Goal: Task Accomplishment & Management: Use online tool/utility

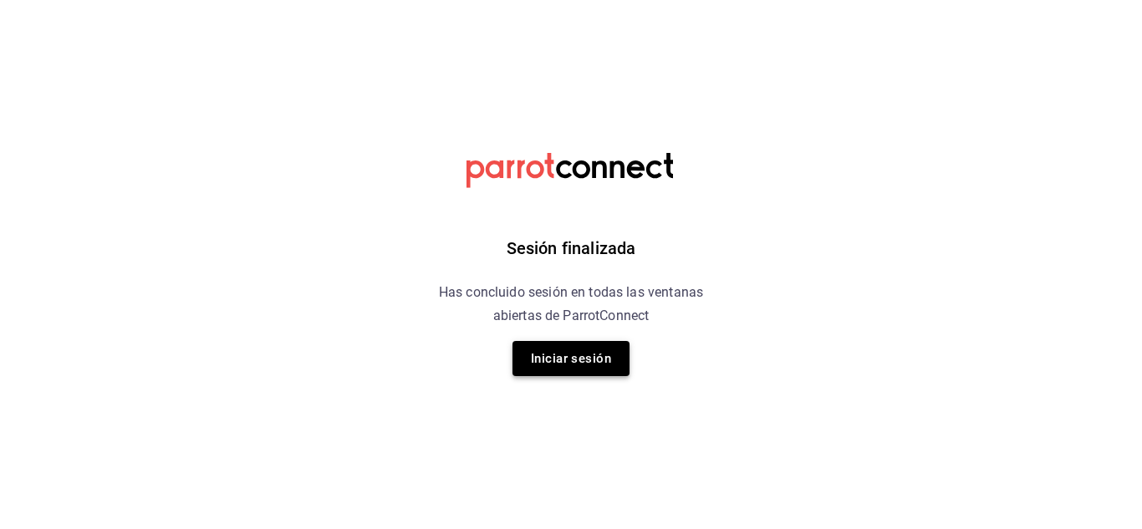
click at [567, 368] on button "Iniciar sesión" at bounding box center [571, 358] width 117 height 35
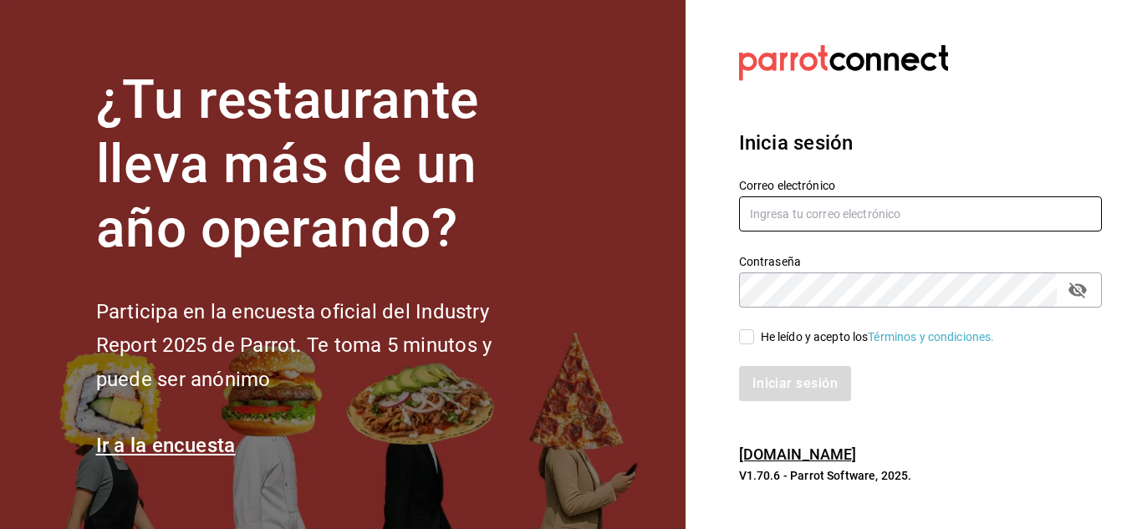
type input "chefamurillo@gmail.com"
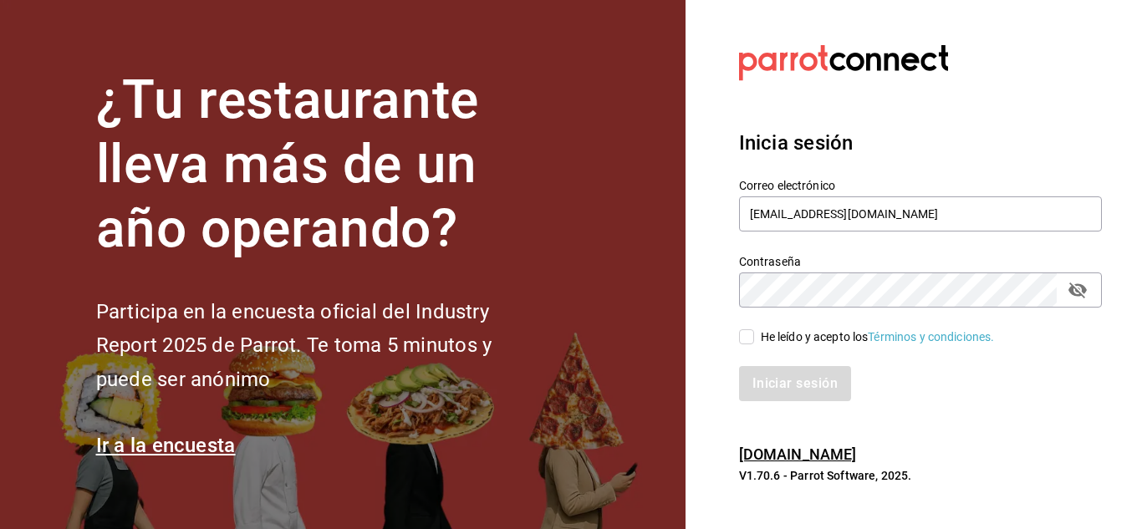
click at [754, 334] on span "He leído y acepto los Términos y condiciones." at bounding box center [874, 338] width 241 height 18
click at [754, 334] on input "He leído y acepto los Términos y condiciones." at bounding box center [746, 336] width 15 height 15
checkbox input "true"
click at [758, 370] on button "Iniciar sesión" at bounding box center [796, 383] width 114 height 35
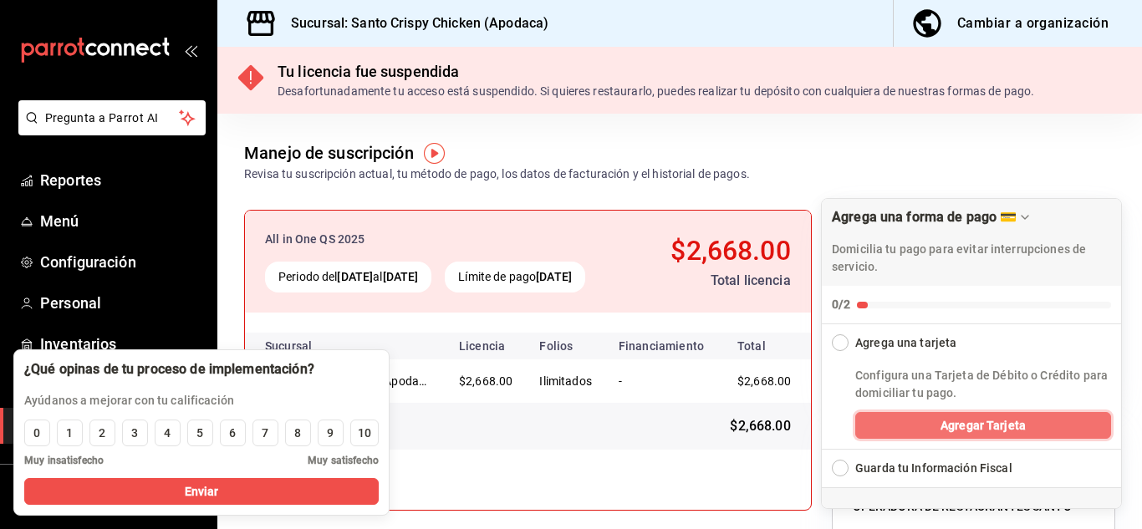
click at [926, 420] on button "Agregar Tarjeta" at bounding box center [983, 425] width 256 height 27
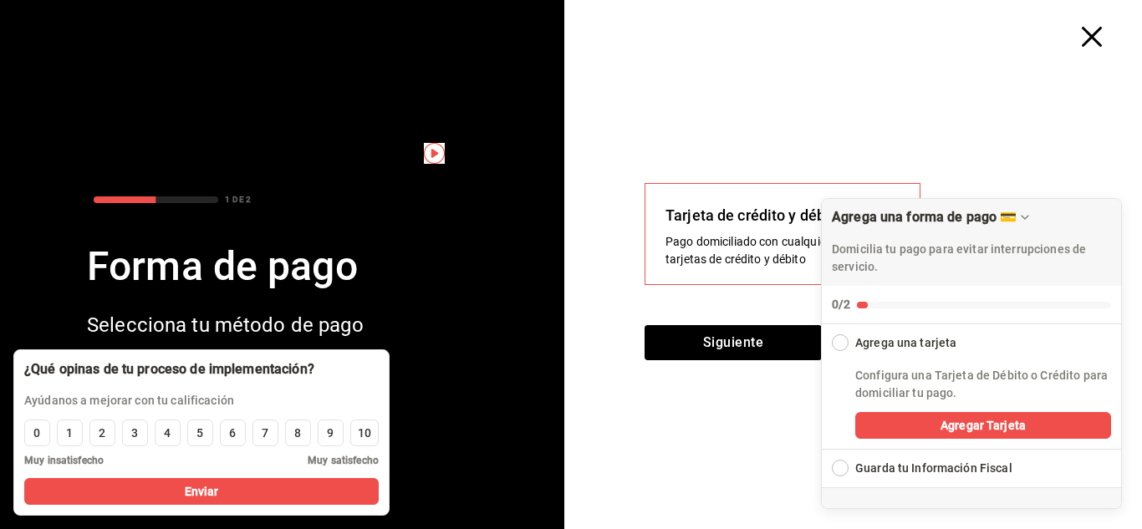
click at [947, 90] on div "Tarjeta de crédito y débito Pago domiciliado con cualquiera de tus tarjetas de …" at bounding box center [860, 288] width 564 height 483
click at [840, 338] on div "Collapse Checklist" at bounding box center [840, 342] width 17 height 17
click at [841, 338] on div "Collapse Checklist" at bounding box center [840, 342] width 17 height 17
click at [755, 341] on button "Siguiente" at bounding box center [733, 342] width 177 height 35
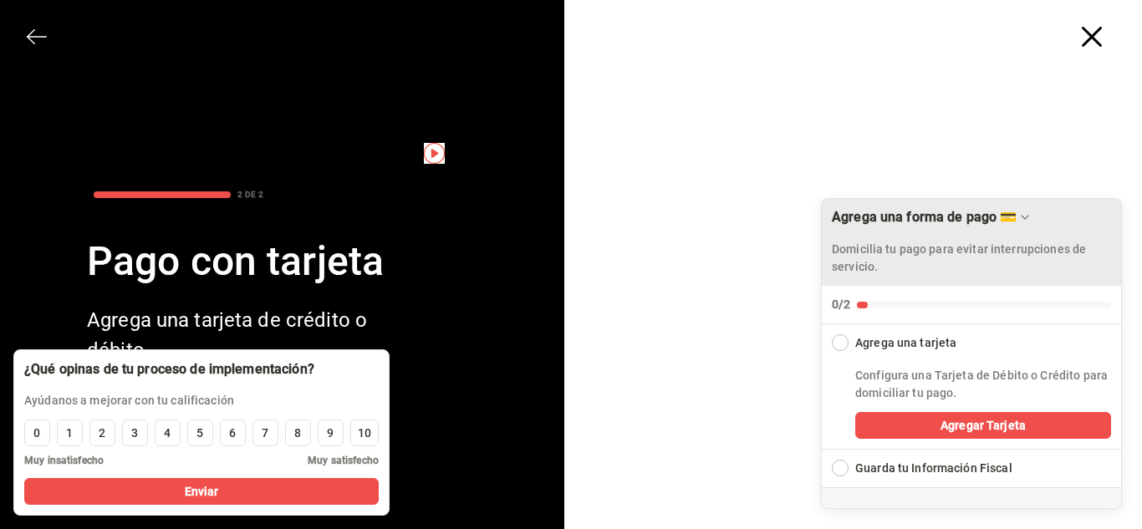
click at [1024, 214] on icon "Drag to move checklist" at bounding box center [1025, 217] width 13 height 13
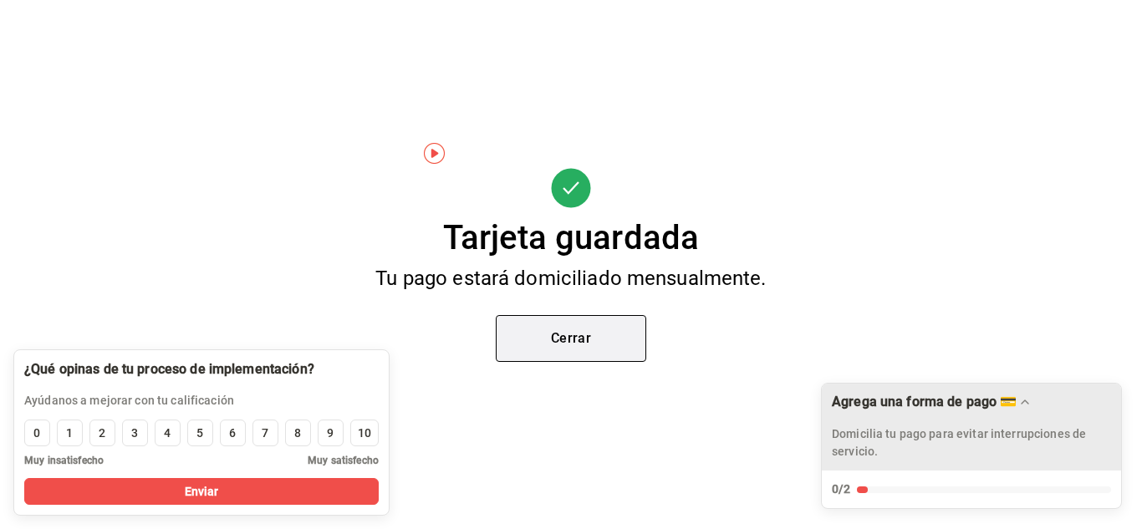
click at [600, 345] on button "Cerrar" at bounding box center [571, 338] width 151 height 47
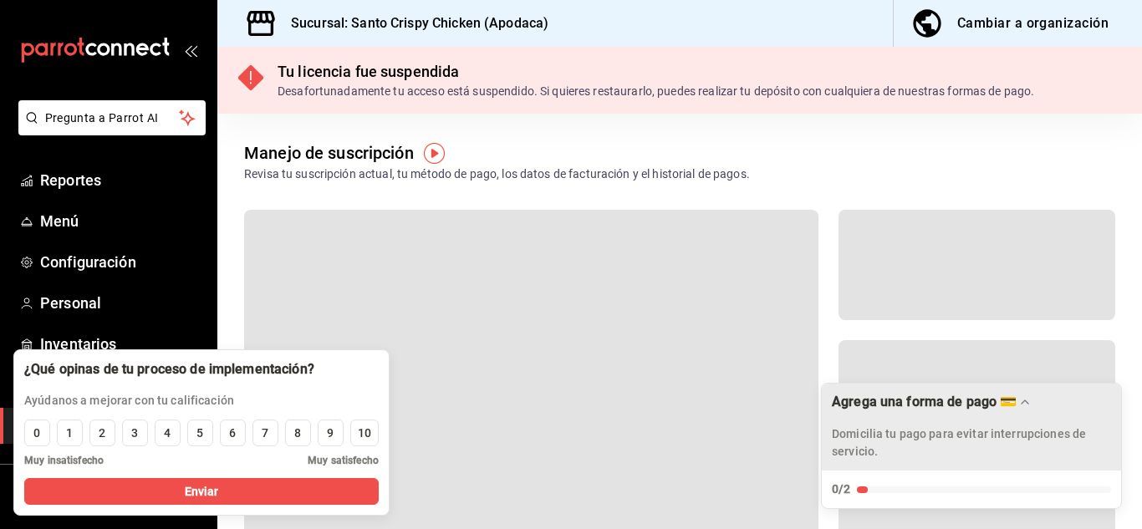
scroll to position [102, 0]
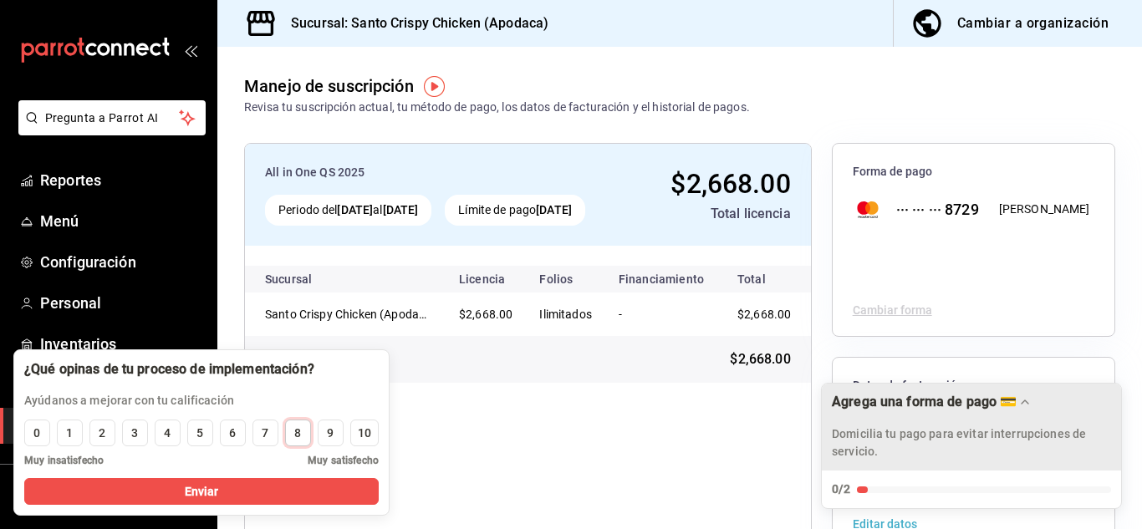
click at [300, 433] on div "8" at bounding box center [297, 434] width 7 height 18
click at [275, 481] on div "All in One QS 2025 Periodo del [DATE] al [DATE] Límite de pago [DATE] $2,668.00…" at bounding box center [528, 454] width 568 height 622
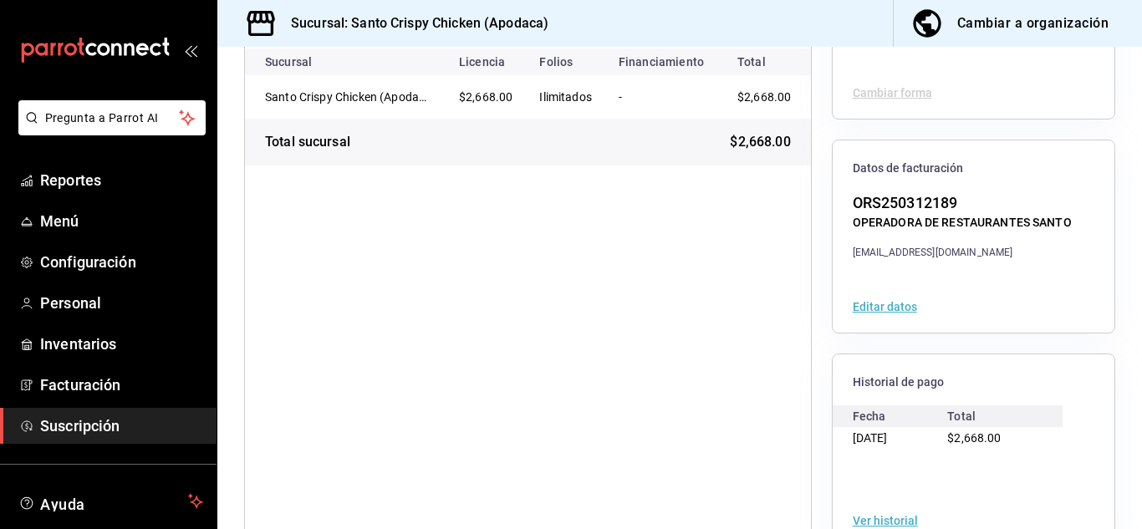
scroll to position [263, 0]
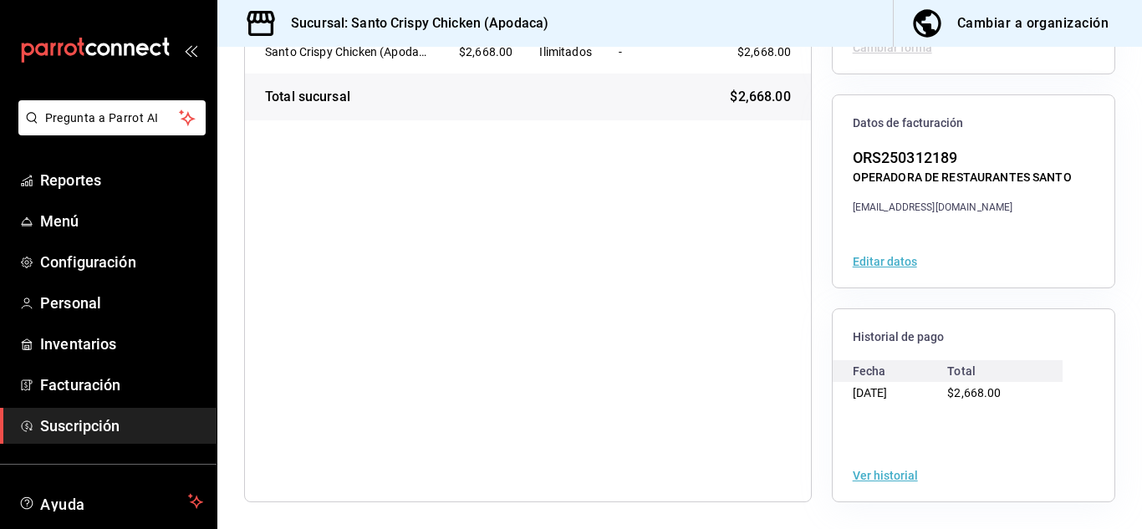
click at [857, 478] on button "Ver historial" at bounding box center [885, 476] width 65 height 12
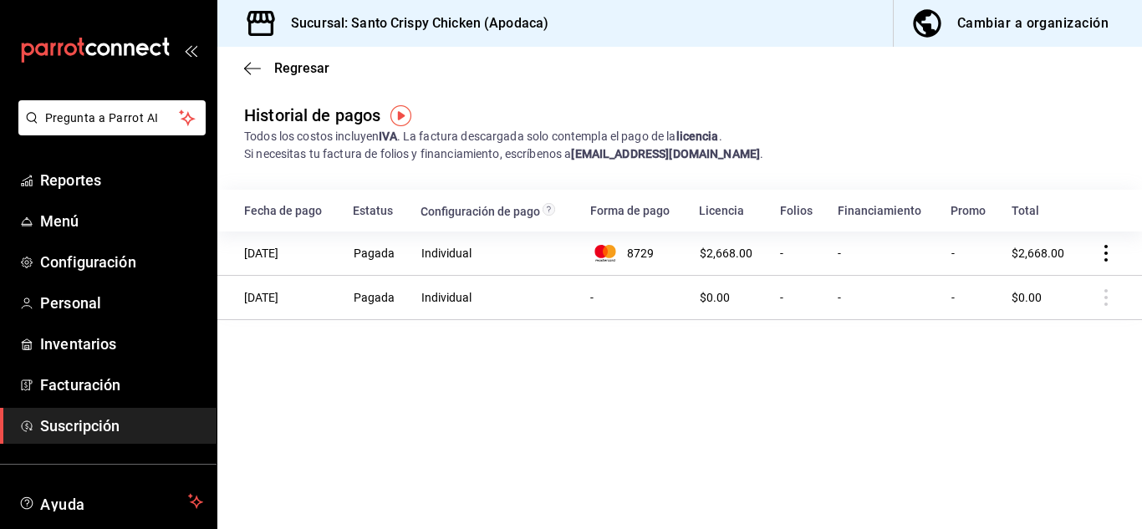
click at [1107, 249] on icon "actions" at bounding box center [1106, 253] width 17 height 17
click at [1050, 278] on span "Descarga PDF" at bounding box center [1021, 278] width 107 height 20
click at [94, 172] on span "Reportes" at bounding box center [121, 180] width 163 height 23
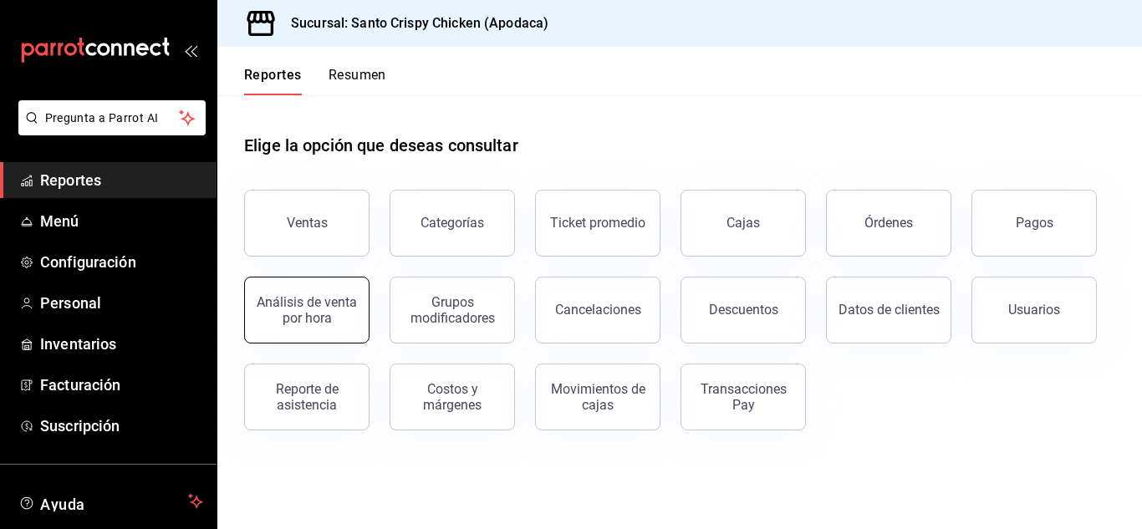
click at [301, 309] on div "Análisis de venta por hora" at bounding box center [307, 310] width 104 height 32
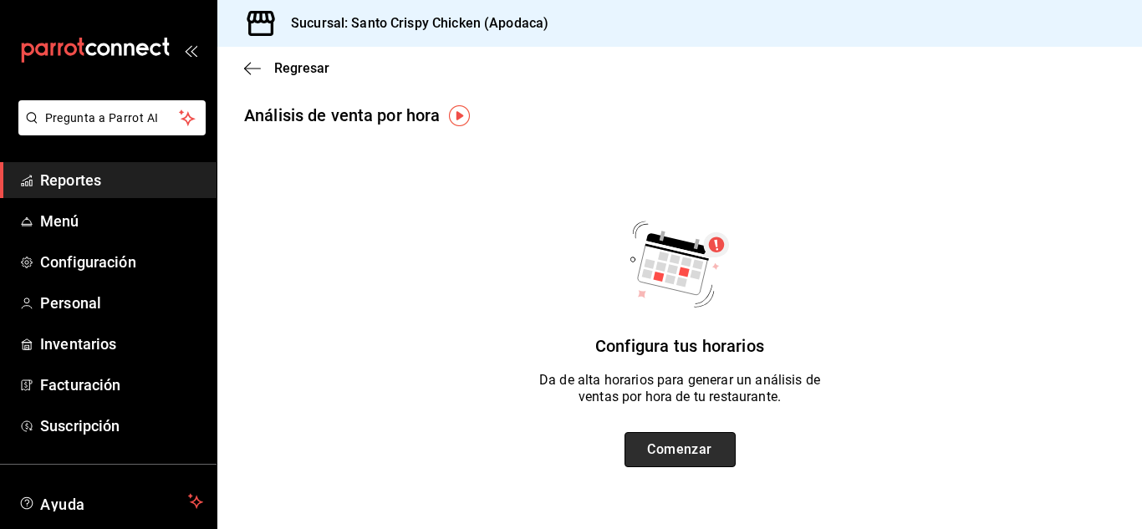
click at [665, 442] on button "Comenzar" at bounding box center [680, 449] width 111 height 35
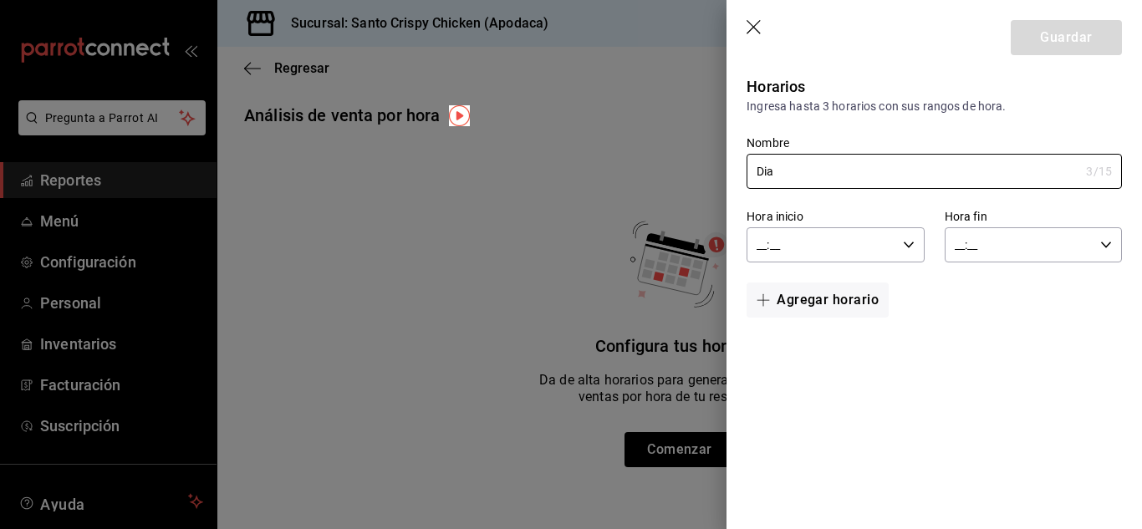
type input "Dia"
click at [903, 248] on icon "button" at bounding box center [909, 245] width 12 height 12
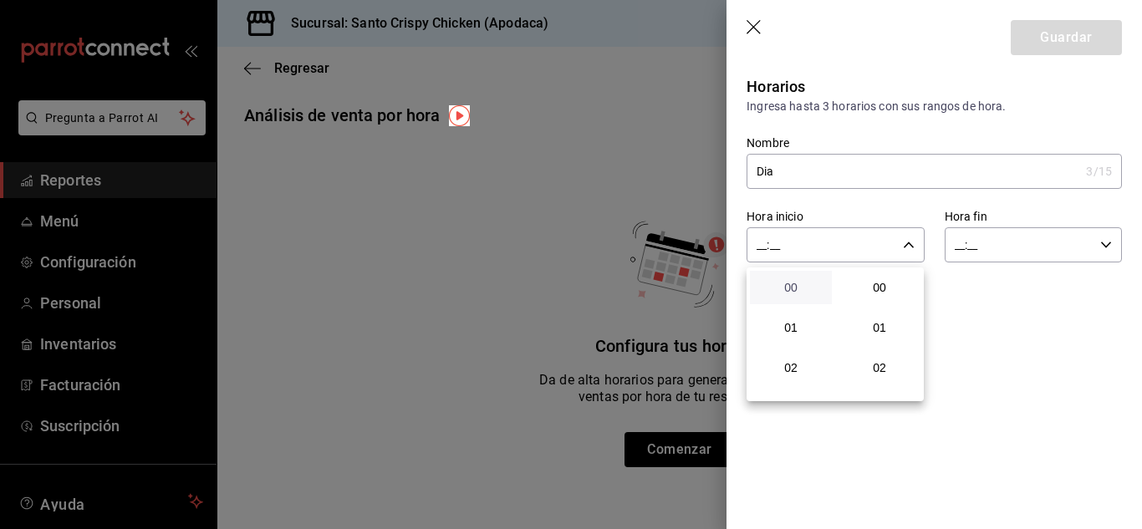
click at [804, 288] on span "00" at bounding box center [791, 287] width 62 height 13
click at [762, 242] on div at bounding box center [571, 264] width 1142 height 529
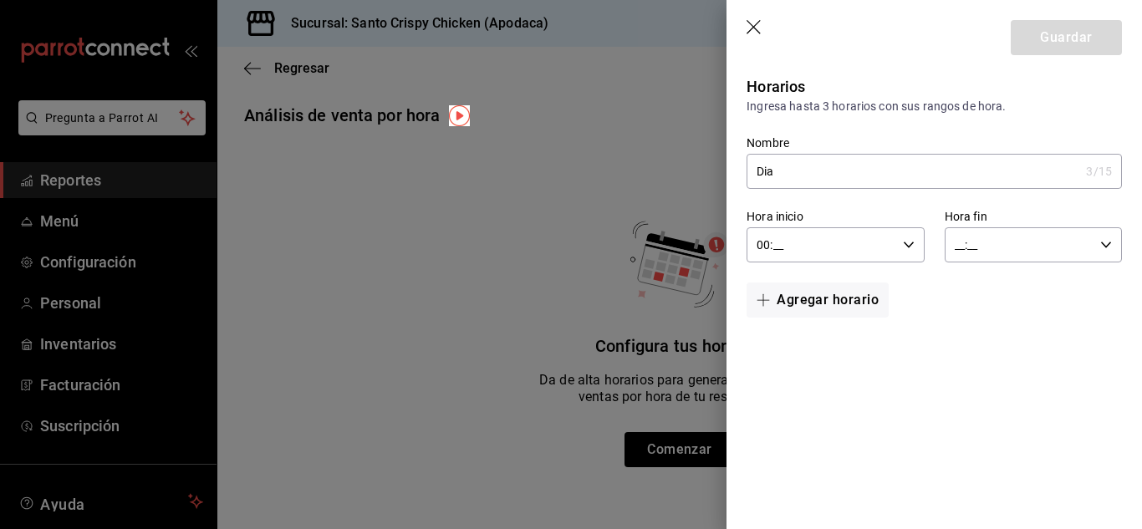
click at [911, 241] on icon "button" at bounding box center [909, 245] width 12 height 12
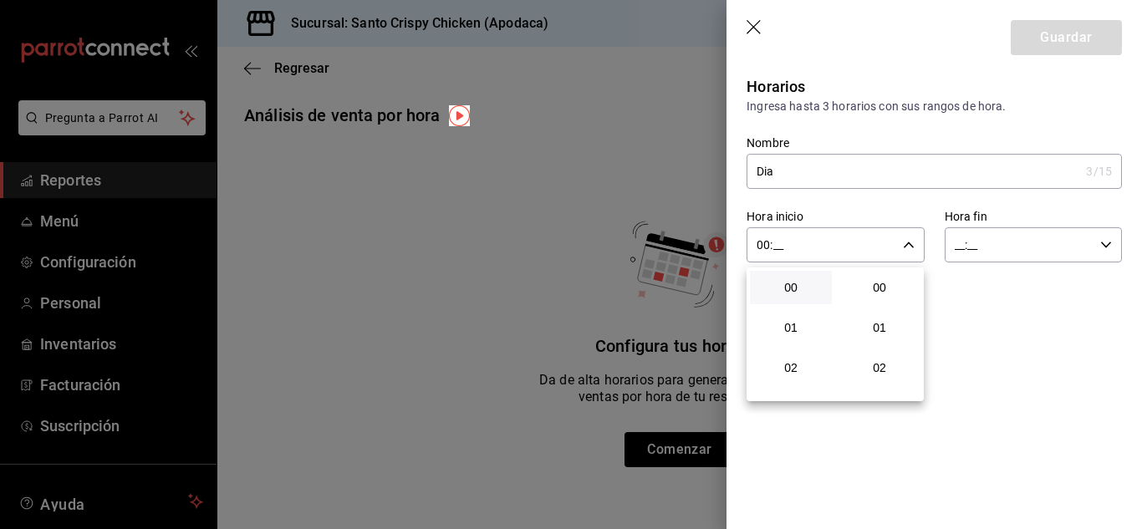
click at [891, 205] on div at bounding box center [571, 264] width 1142 height 529
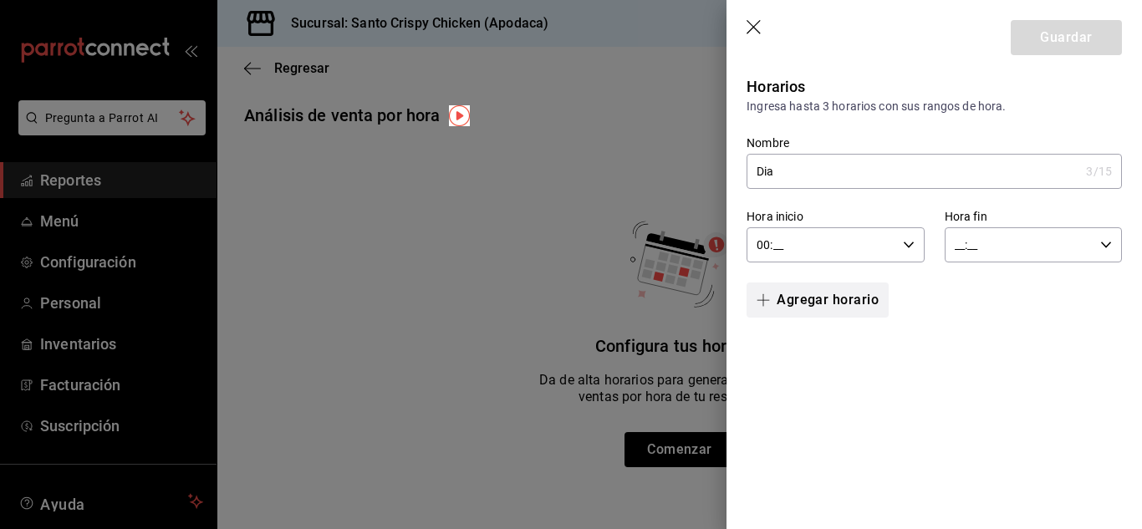
click at [770, 304] on icon "button" at bounding box center [763, 300] width 13 height 13
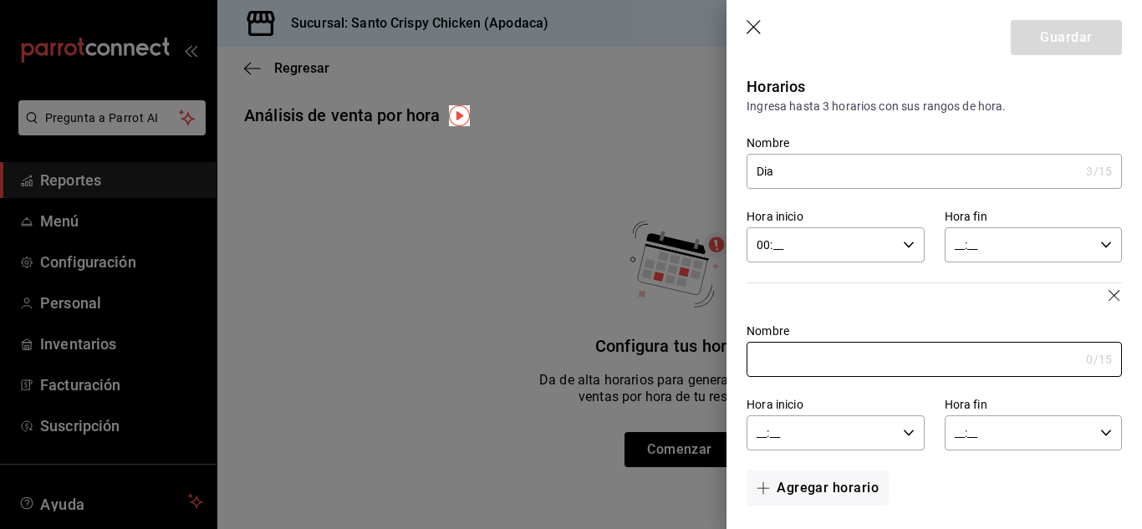
click at [1109, 296] on icon "button" at bounding box center [1115, 296] width 13 height 13
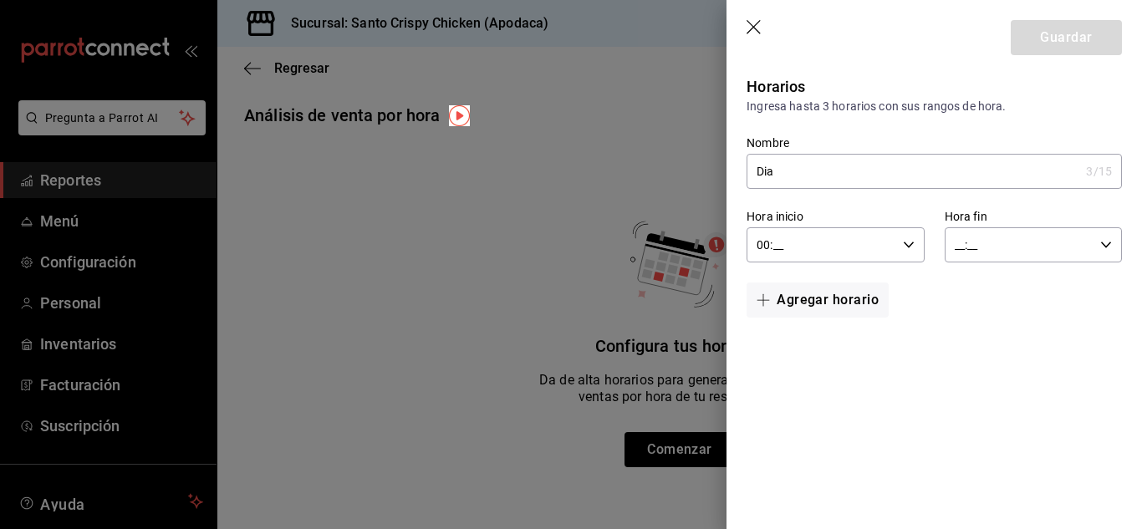
click at [912, 241] on icon "button" at bounding box center [909, 245] width 12 height 12
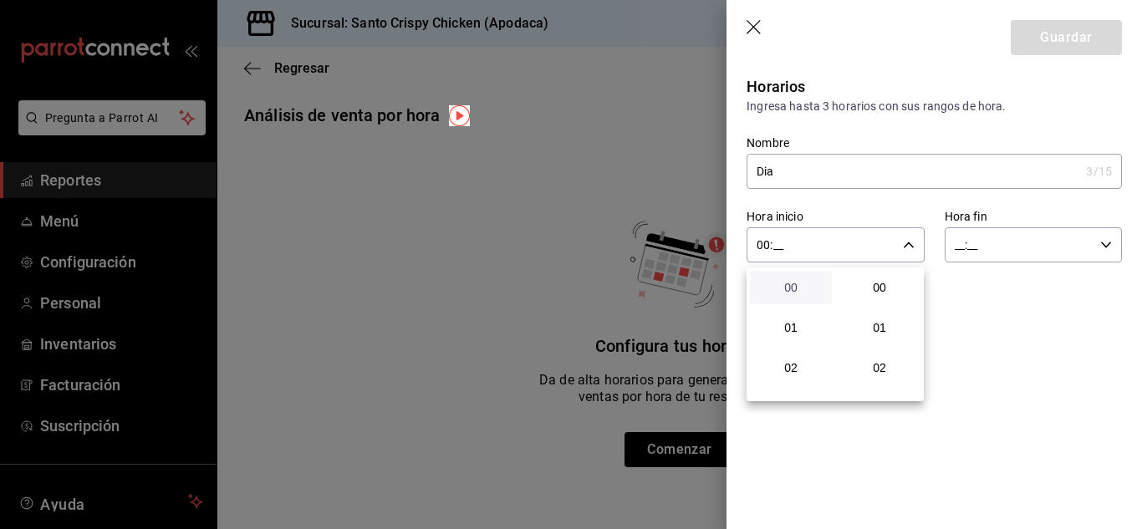
click at [790, 293] on span "00" at bounding box center [791, 287] width 62 height 13
click at [1008, 257] on div at bounding box center [571, 264] width 1142 height 529
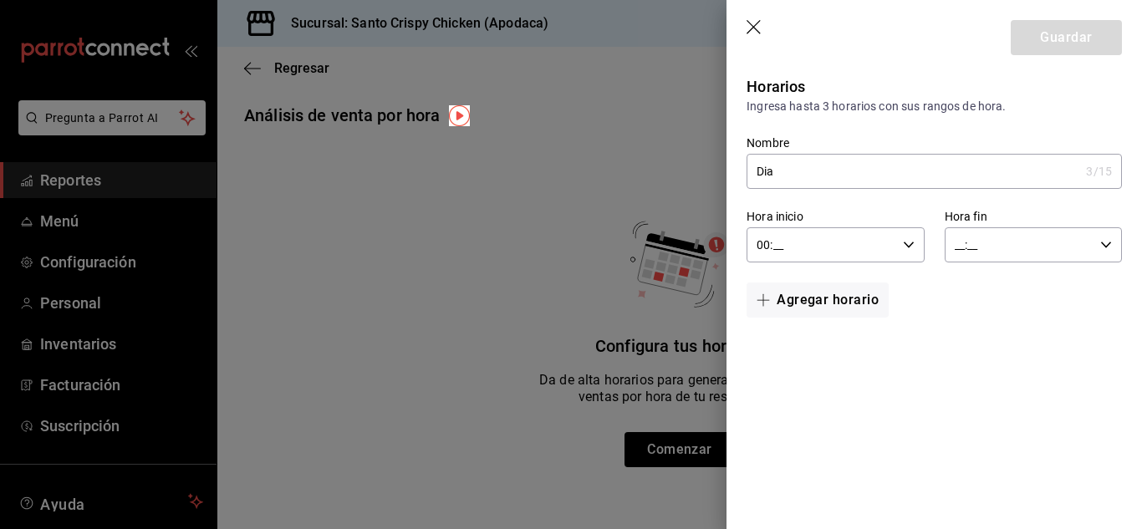
click at [785, 237] on input "00:__" at bounding box center [821, 244] width 149 height 33
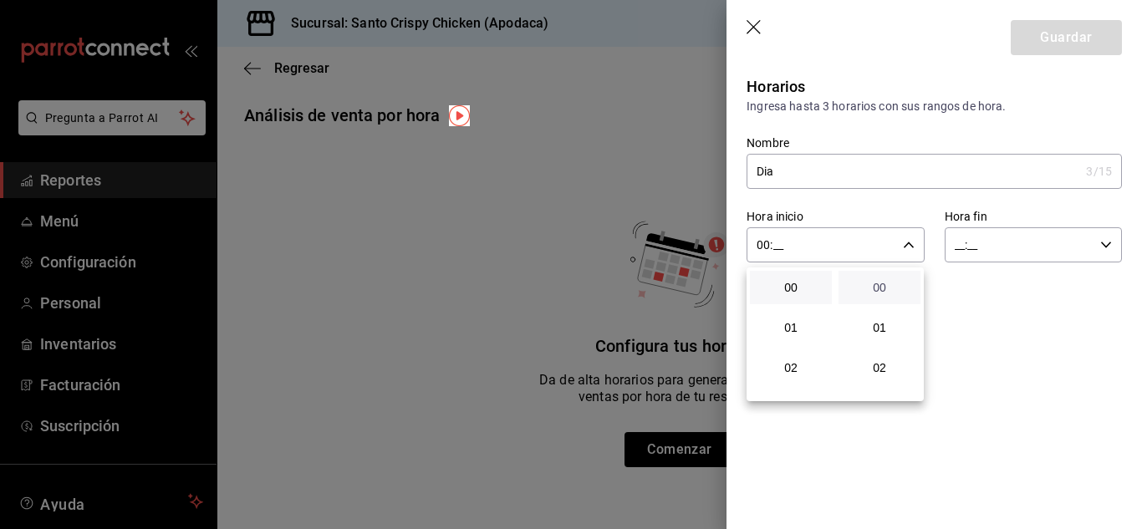
click at [878, 281] on span "00" at bounding box center [880, 287] width 62 height 13
type input "00:00"
click at [1002, 250] on div at bounding box center [571, 264] width 1142 height 529
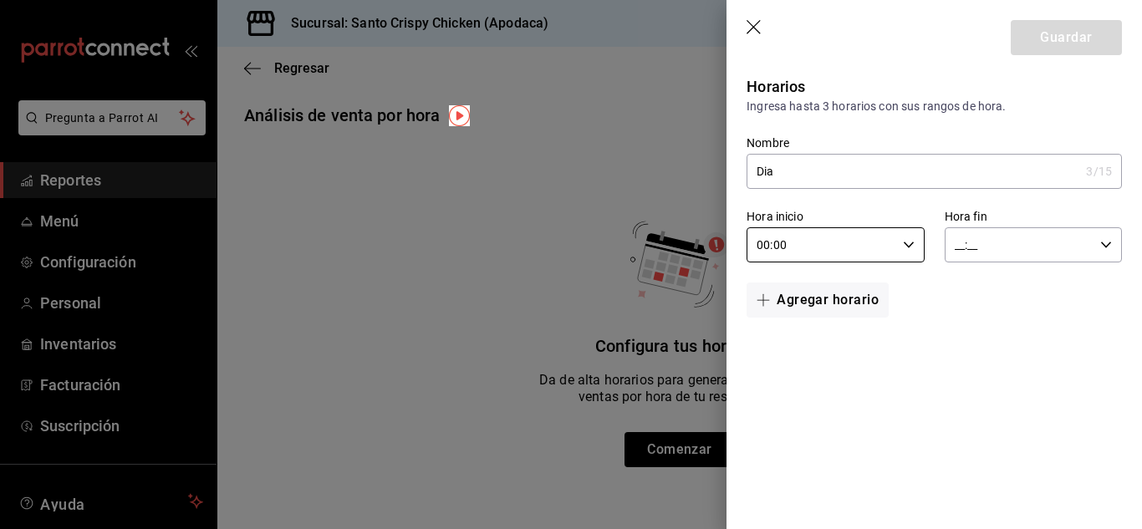
click at [1092, 245] on input "__:__" at bounding box center [1019, 244] width 149 height 33
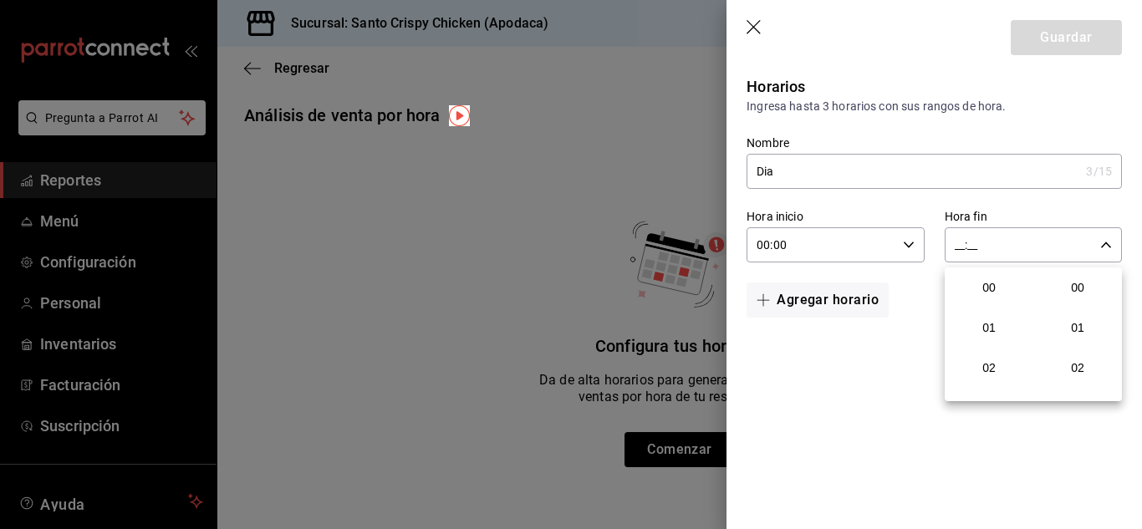
click at [860, 342] on div at bounding box center [571, 264] width 1142 height 529
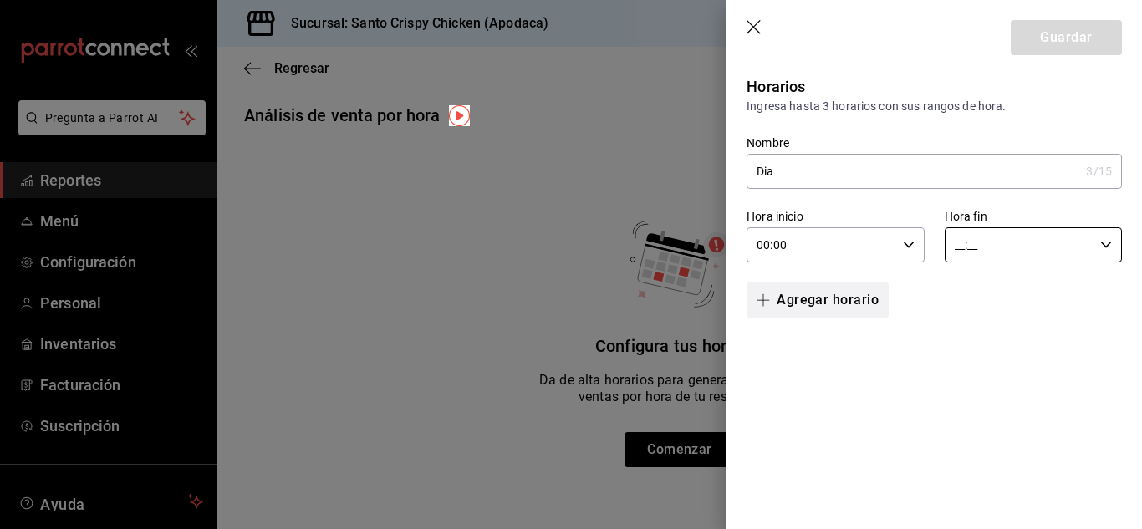
click at [809, 293] on button "Agregar horario" at bounding box center [818, 300] width 142 height 35
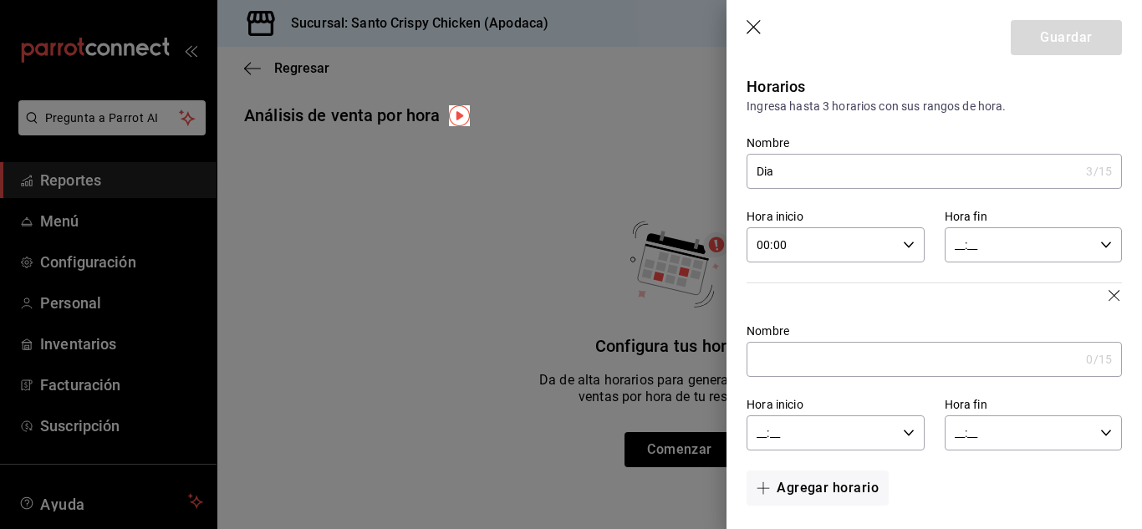
click at [903, 442] on div "__:__ Hora inicio" at bounding box center [835, 433] width 177 height 35
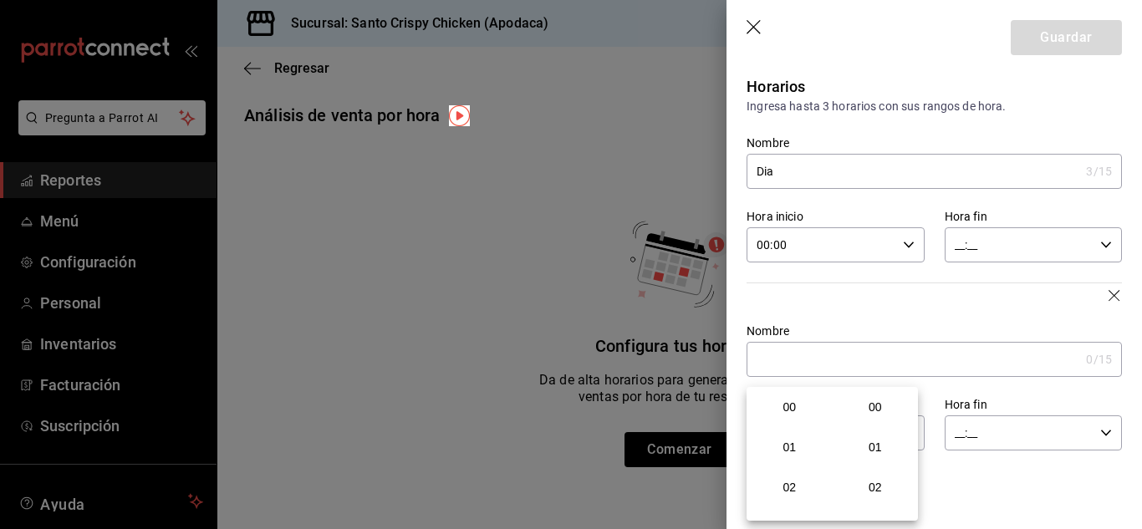
click at [886, 326] on div at bounding box center [571, 264] width 1142 height 529
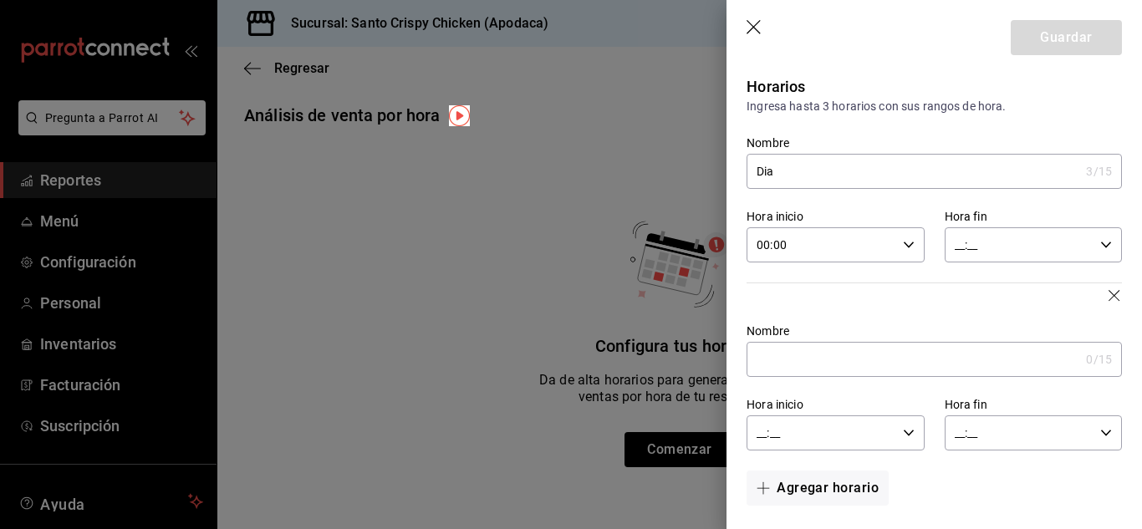
click at [1109, 293] on icon "button" at bounding box center [1114, 295] width 11 height 11
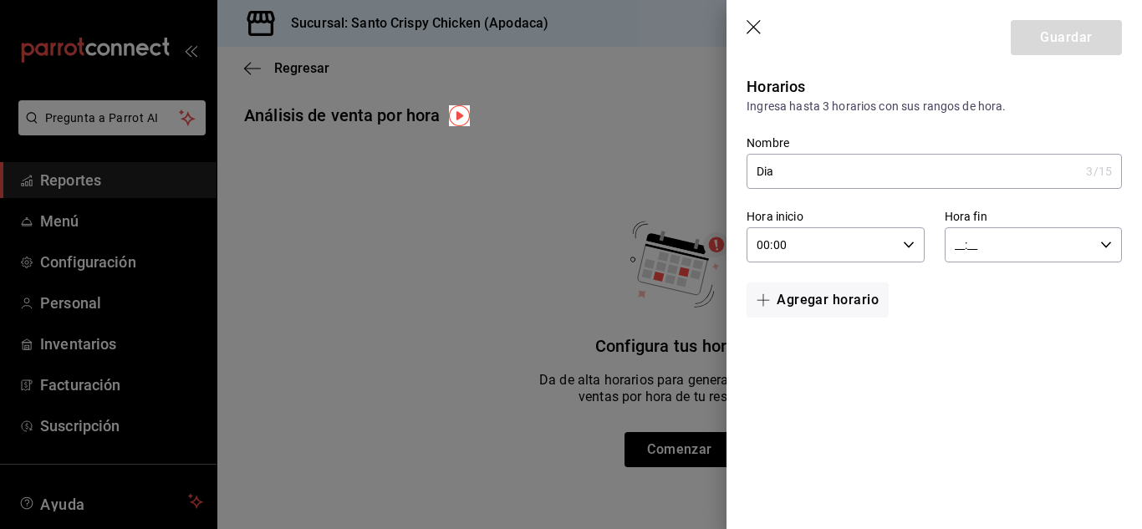
click at [748, 30] on icon "button" at bounding box center [755, 28] width 17 height 17
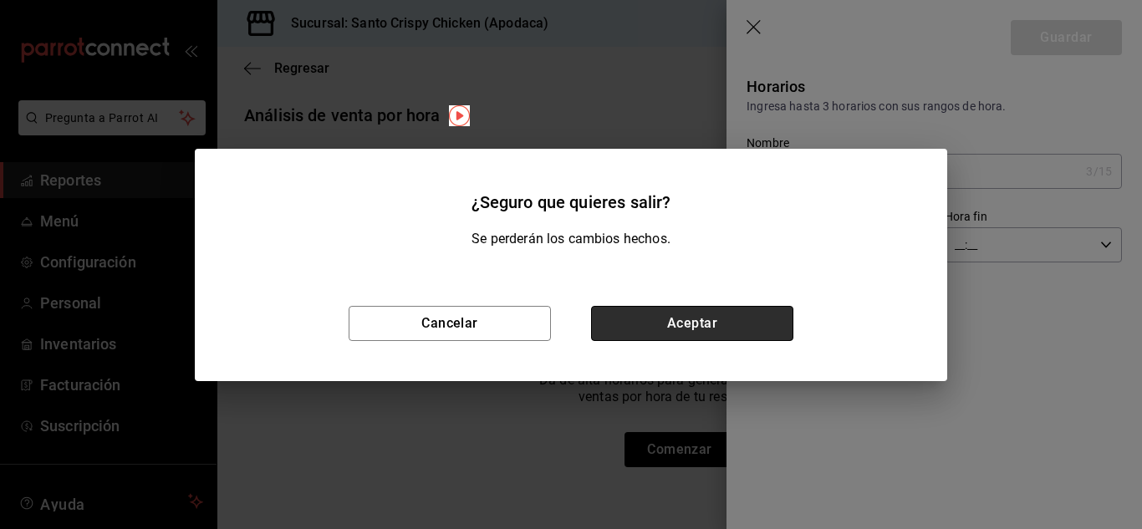
click at [667, 314] on button "Aceptar" at bounding box center [692, 323] width 202 height 35
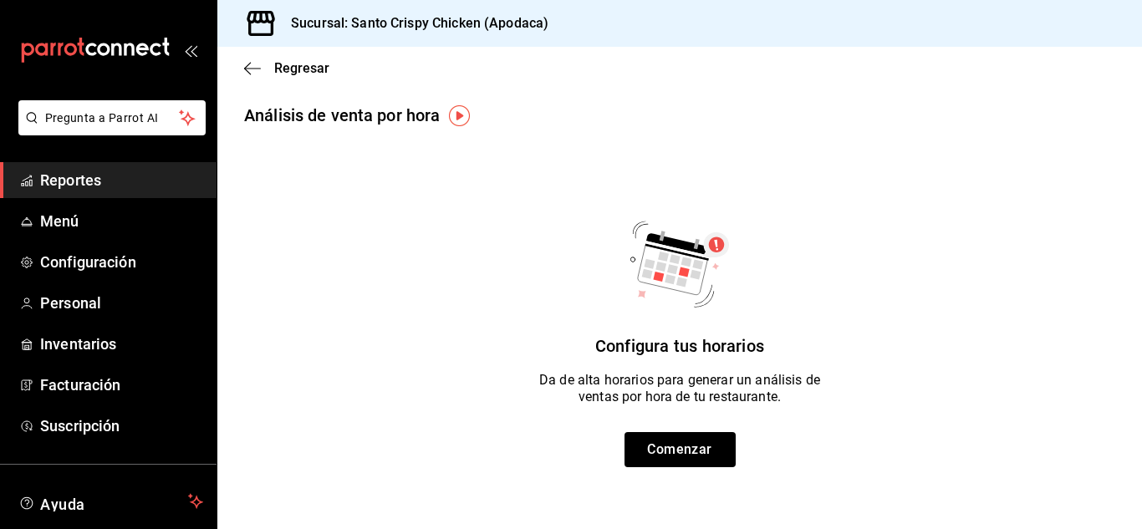
click at [456, 115] on img "button" at bounding box center [459, 115] width 21 height 21
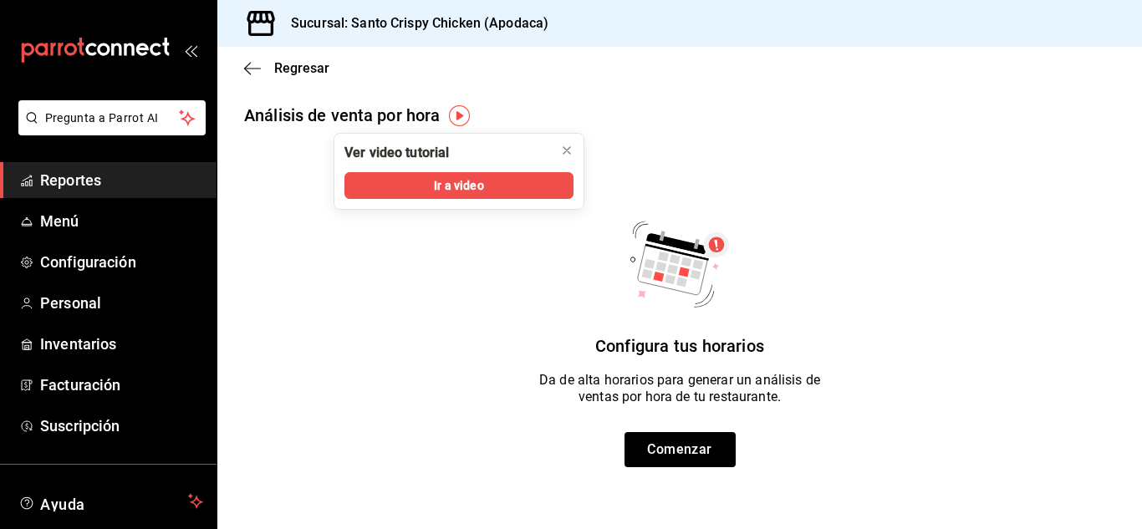
click at [434, 168] on div "Ver video tutorial" at bounding box center [409, 153] width 151 height 38
click at [428, 187] on button "Ir a video" at bounding box center [459, 185] width 229 height 27
